Goal: Information Seeking & Learning: Learn about a topic

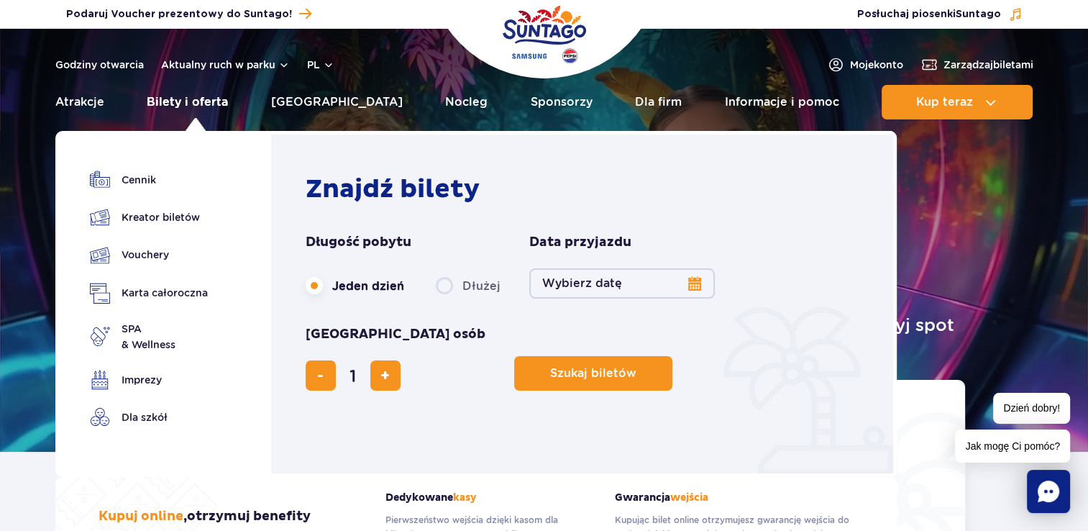
click at [186, 99] on link "Bilety i oferta" at bounding box center [187, 102] width 81 height 35
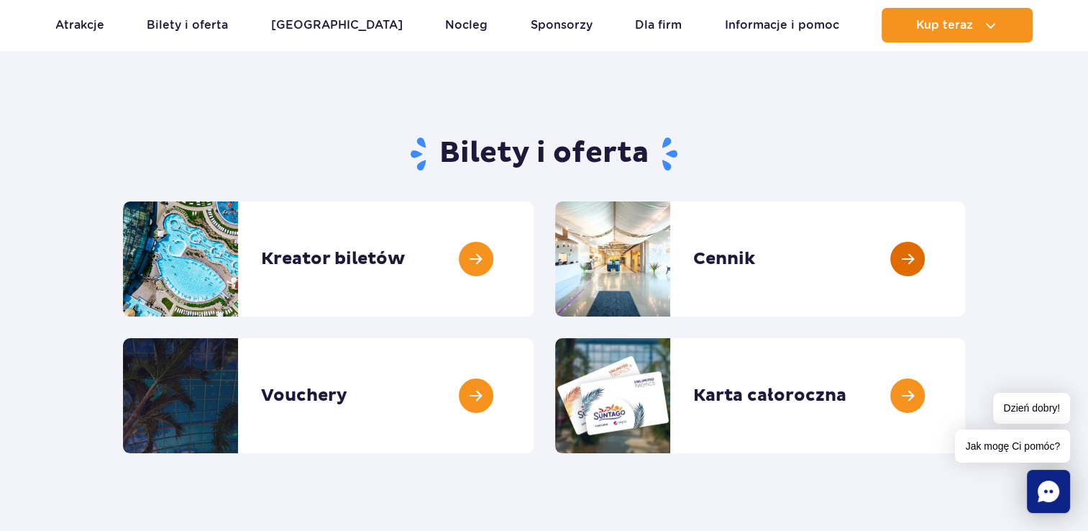
click at [965, 263] on link at bounding box center [965, 258] width 0 height 115
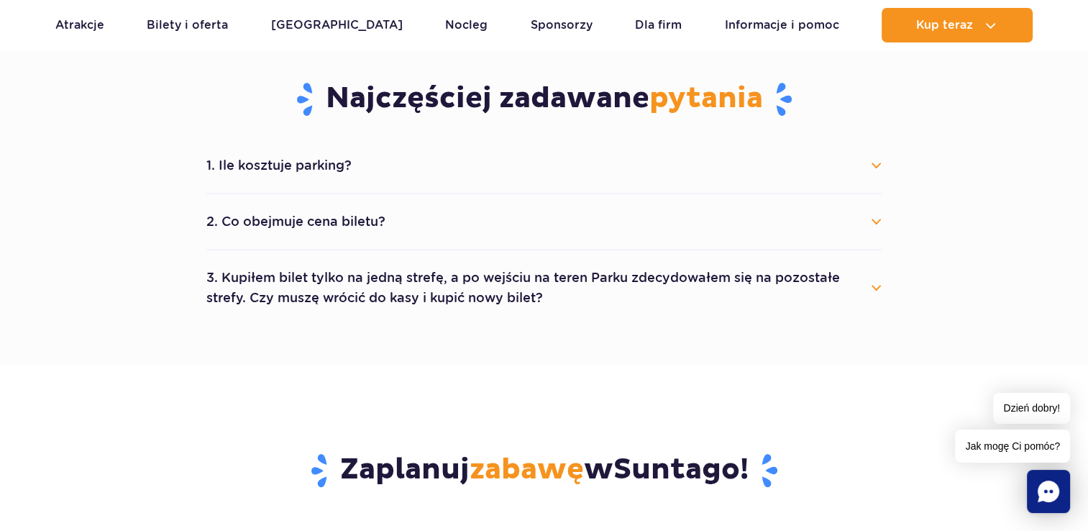
scroll to position [791, 0]
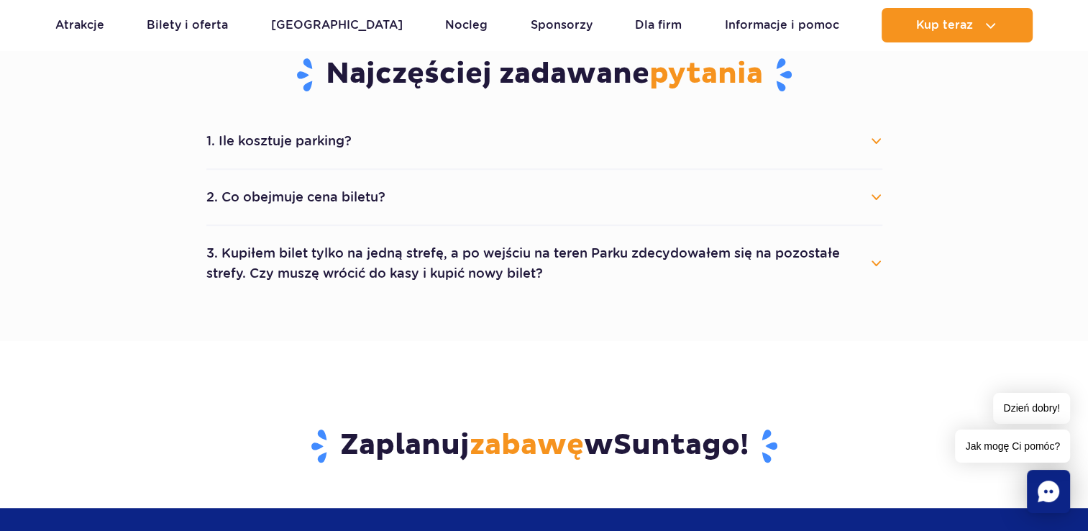
click at [875, 147] on button "1. Ile kosztuje parking?" at bounding box center [544, 141] width 676 height 32
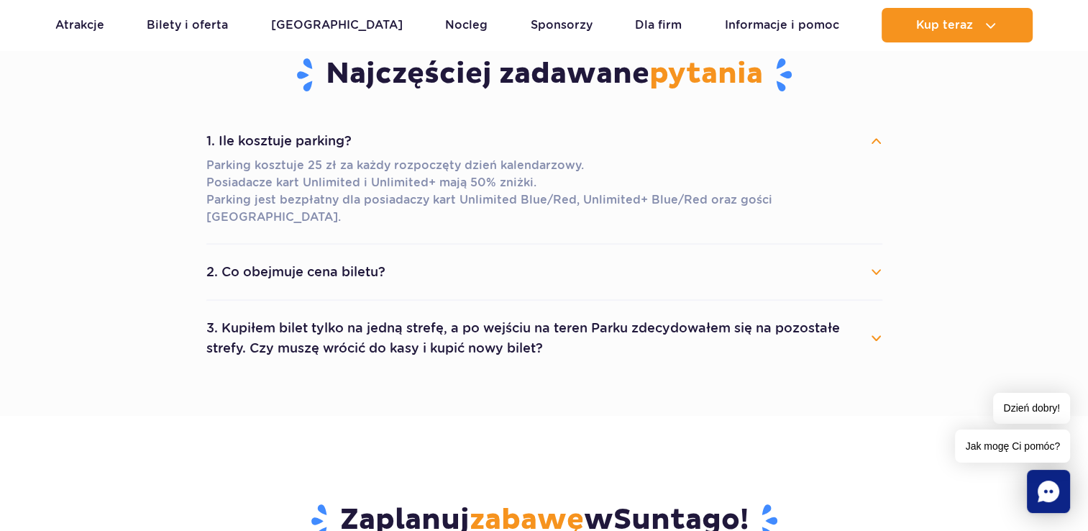
click at [871, 258] on button "2. Co obejmuje cena biletu?" at bounding box center [544, 272] width 676 height 32
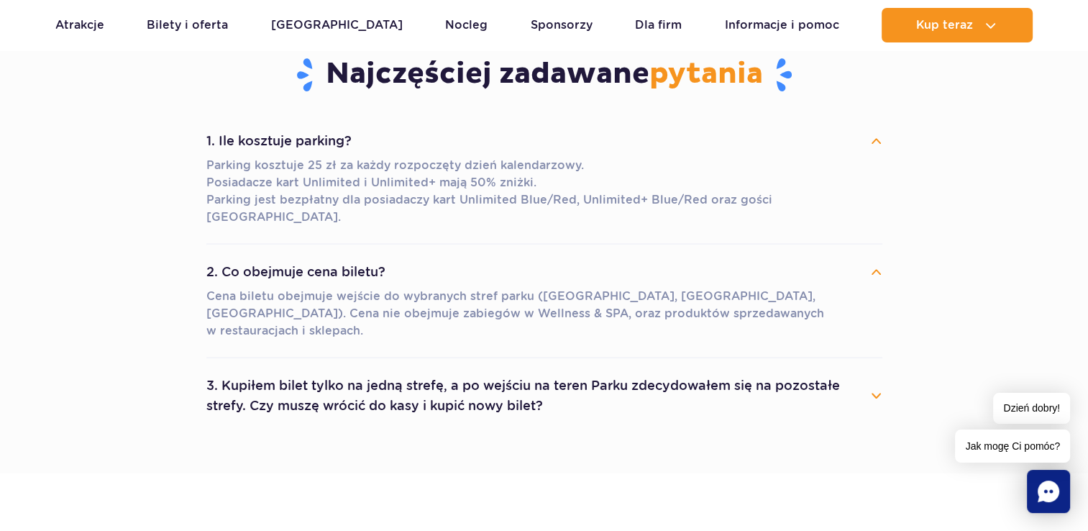
click at [874, 256] on button "2. Co obejmuje cena biletu?" at bounding box center [544, 272] width 676 height 32
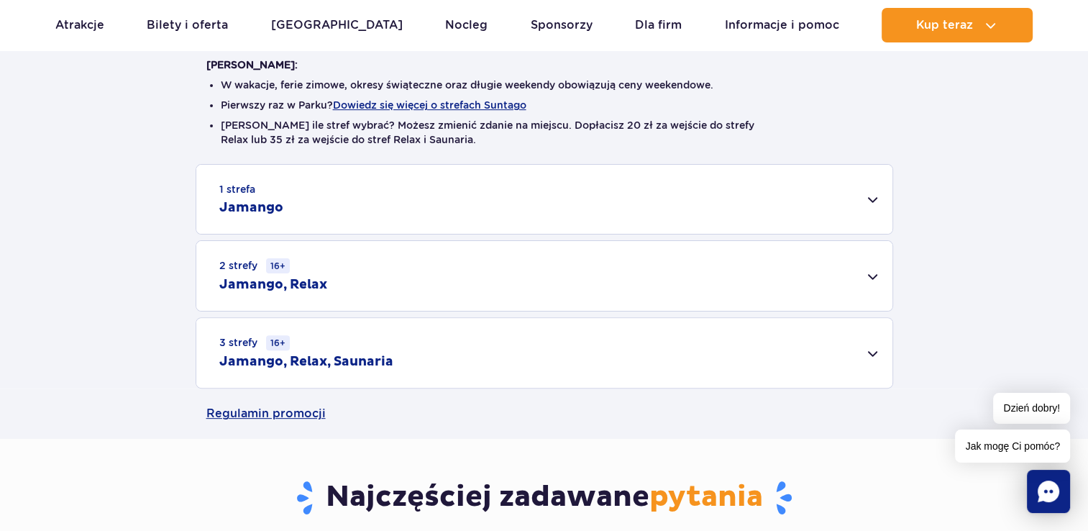
scroll to position [360, 0]
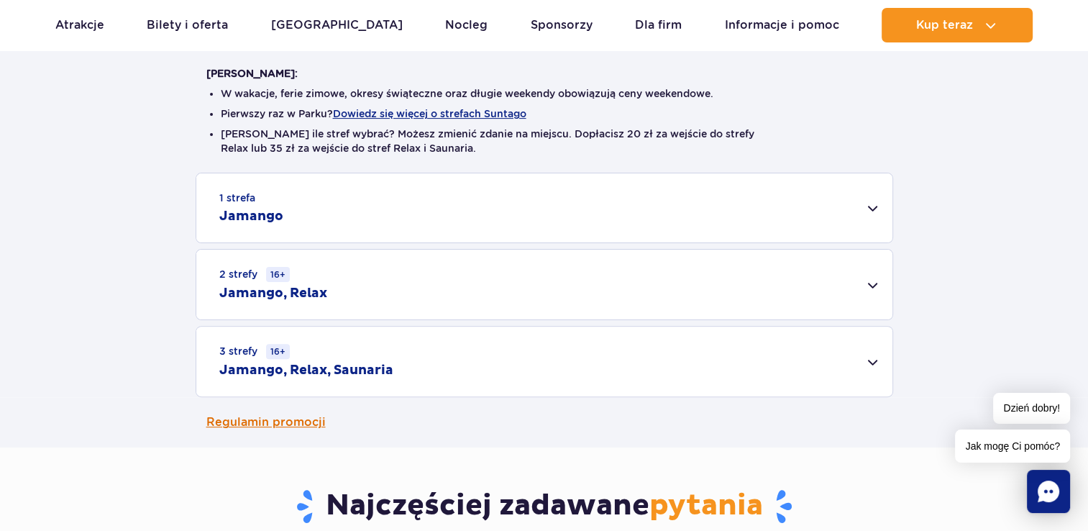
click at [285, 427] on link "Regulamin promocji" at bounding box center [544, 422] width 676 height 50
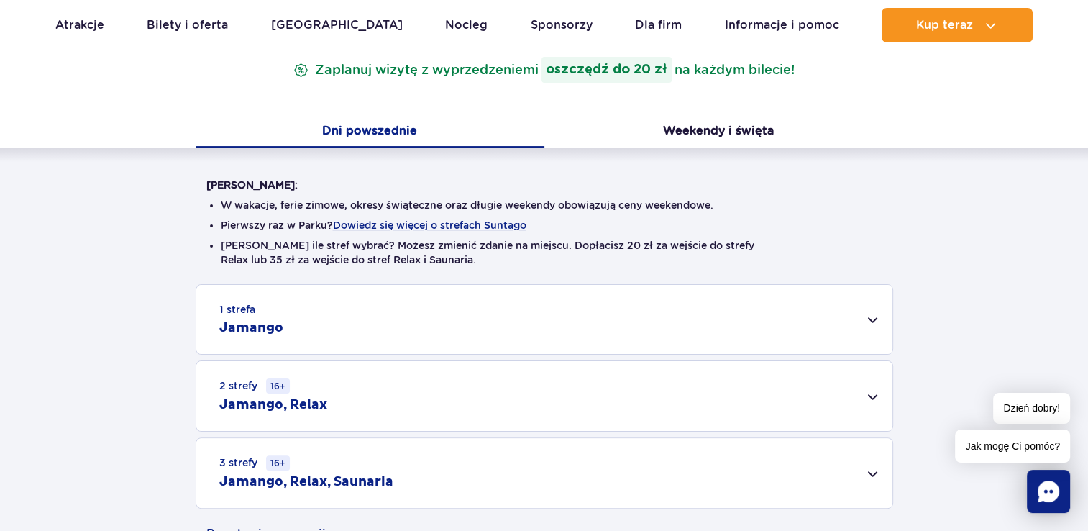
scroll to position [288, 0]
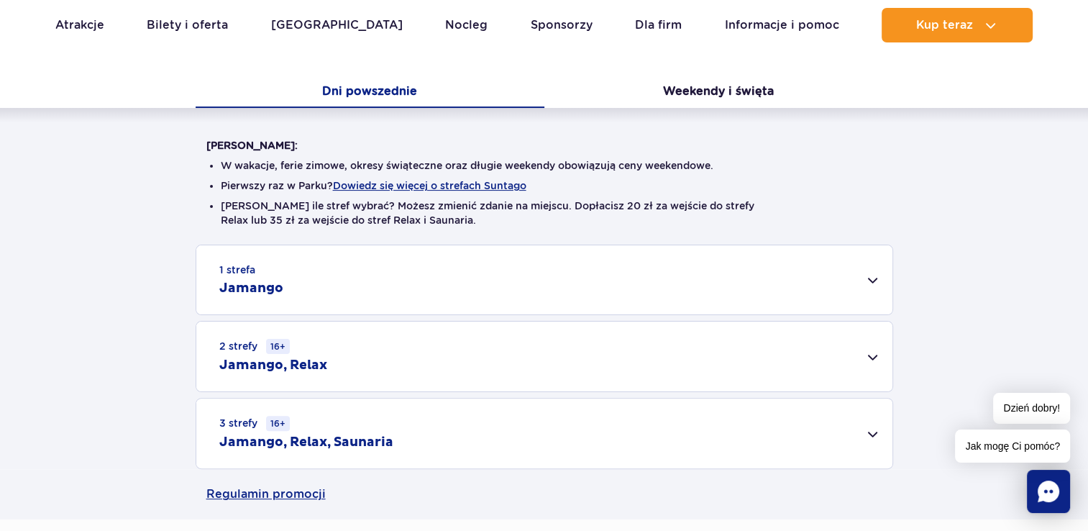
click at [868, 283] on div "1 strefa Jamango" at bounding box center [544, 279] width 696 height 69
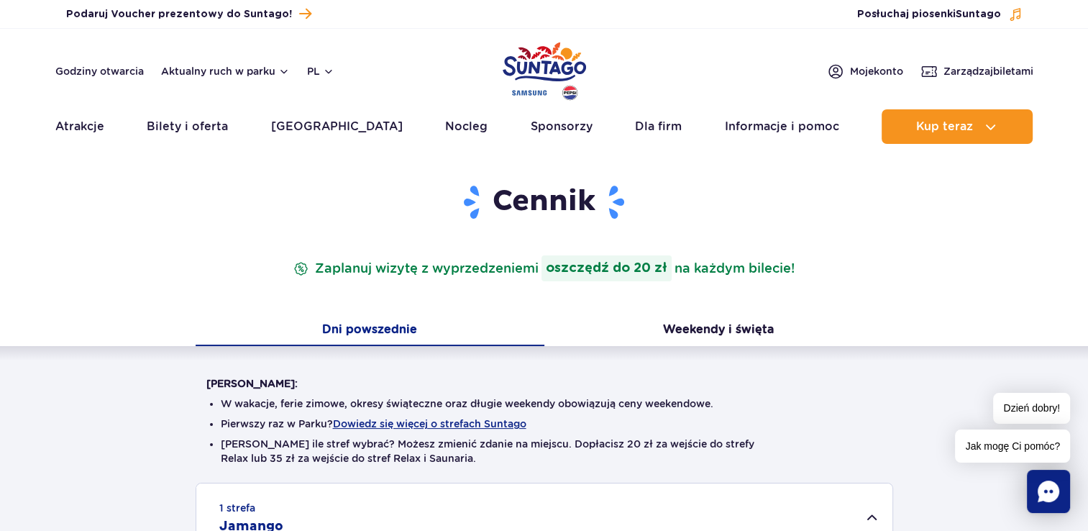
scroll to position [72, 0]
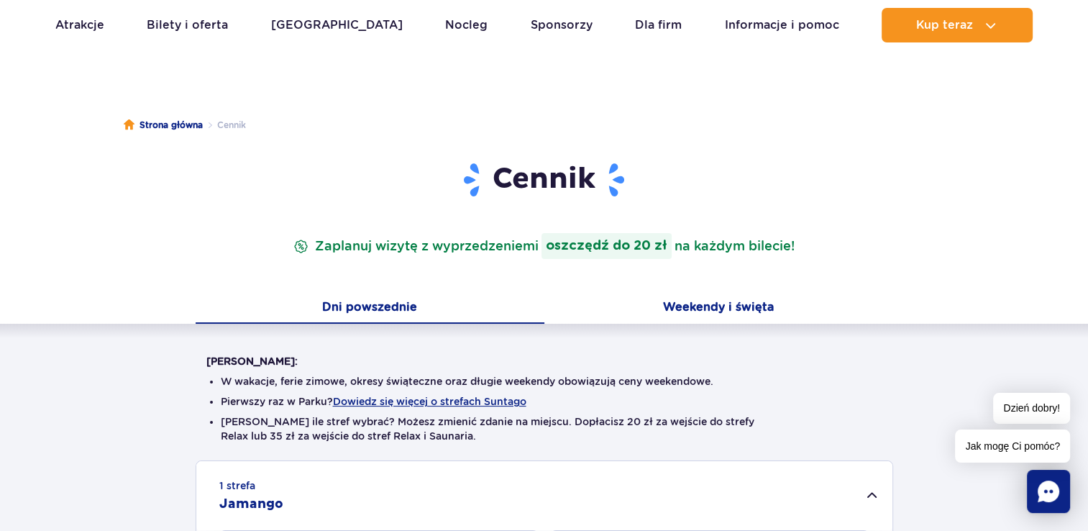
click at [702, 305] on button "Weekendy i święta" at bounding box center [719, 309] width 349 height 30
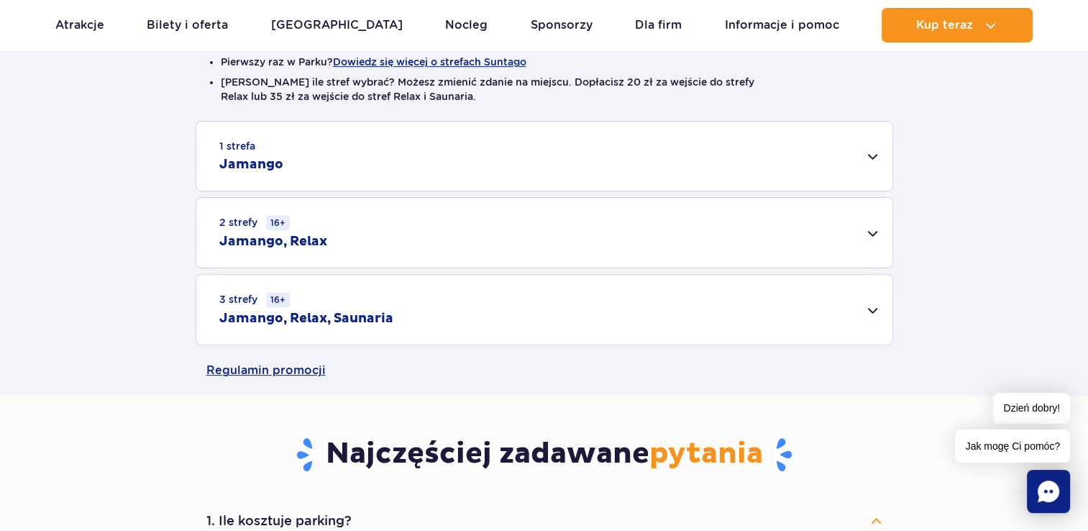
scroll to position [432, 0]
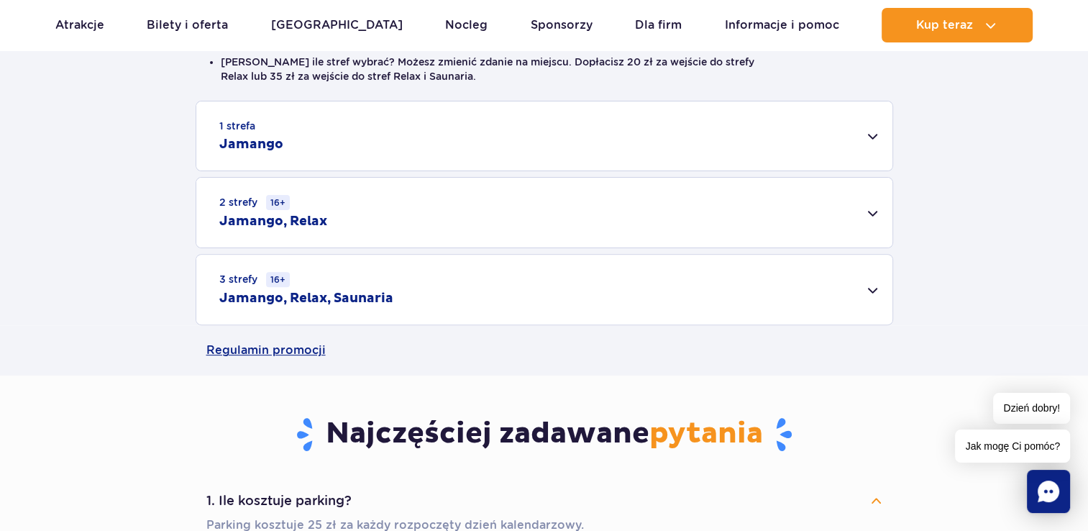
click at [872, 141] on div "1 strefa Jamango" at bounding box center [544, 135] width 696 height 69
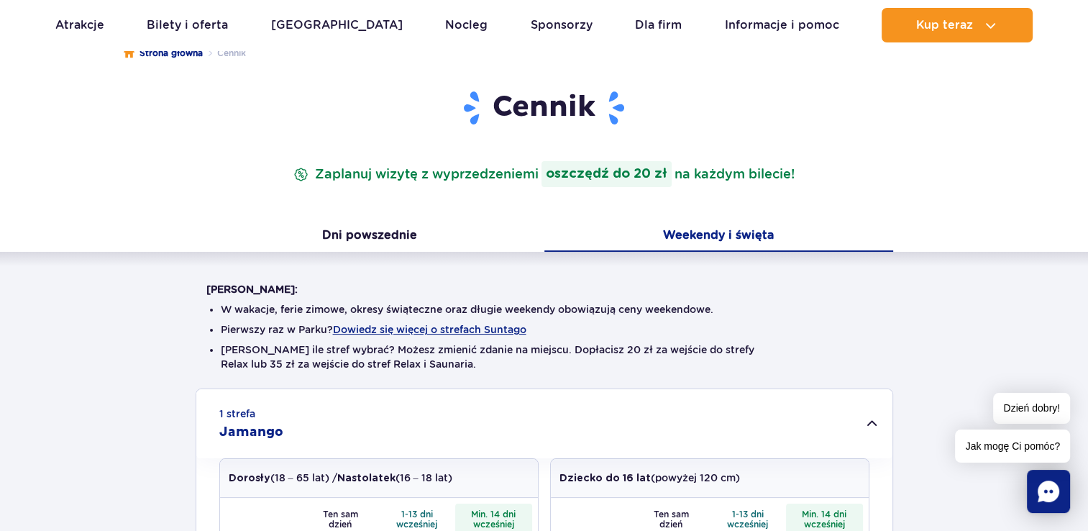
scroll to position [144, 0]
click at [376, 232] on button "Dni powszednie" at bounding box center [370, 237] width 349 height 30
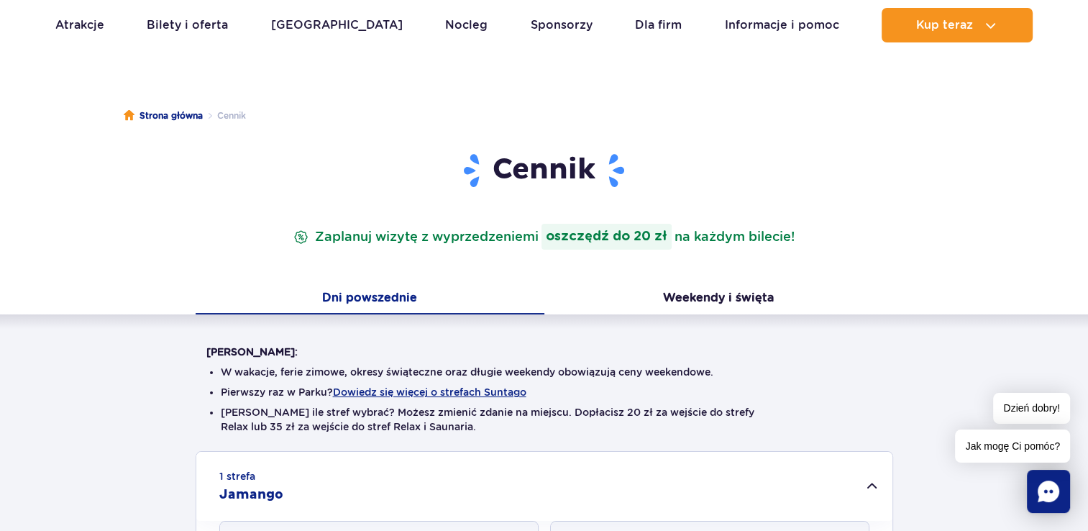
scroll to position [0, 0]
